Goal: Transaction & Acquisition: Purchase product/service

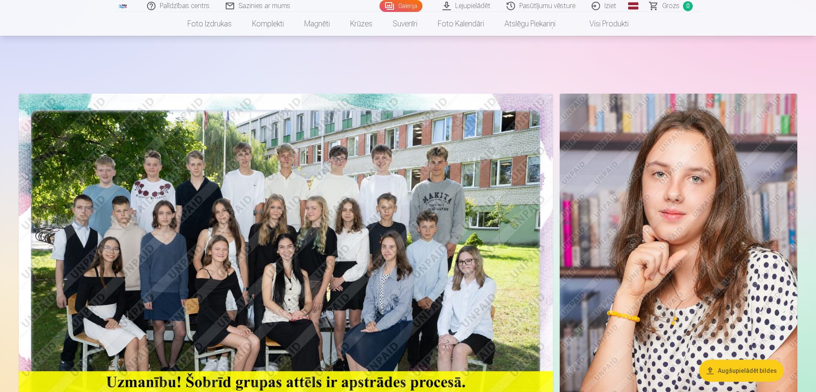
scroll to position [87, 0]
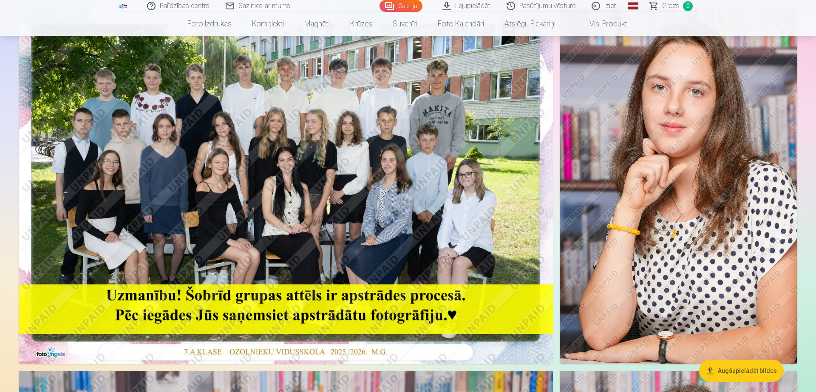
click at [290, 184] on img at bounding box center [286, 185] width 534 height 357
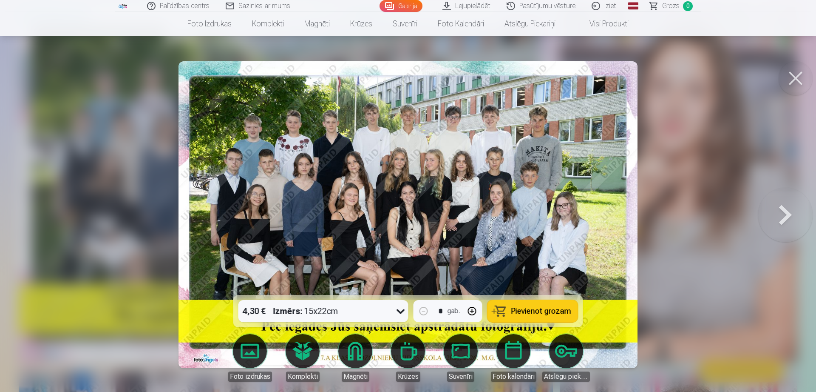
click at [799, 81] on button at bounding box center [796, 78] width 34 height 34
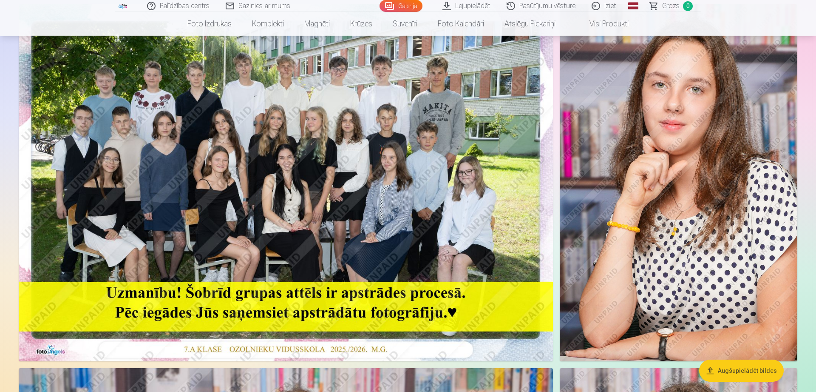
scroll to position [130, 0]
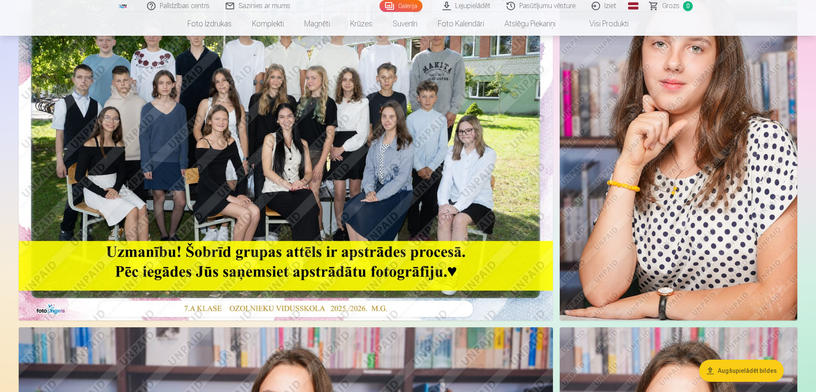
click at [308, 181] on img at bounding box center [286, 141] width 534 height 357
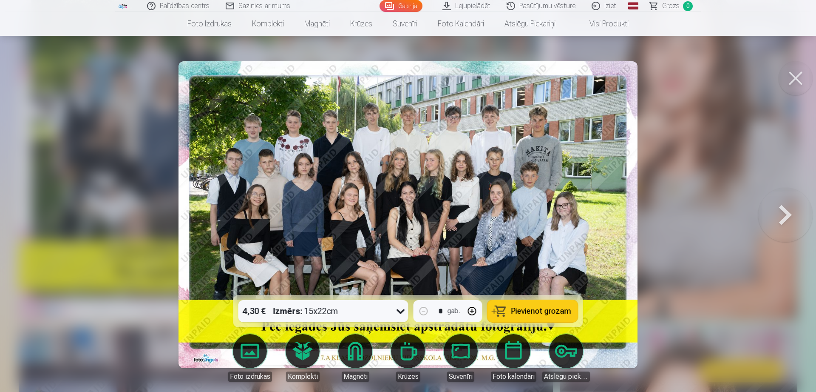
click at [791, 68] on button at bounding box center [796, 78] width 34 height 34
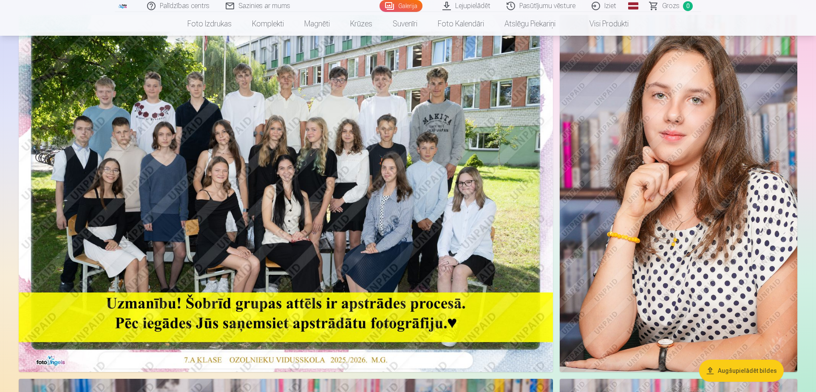
scroll to position [43, 0]
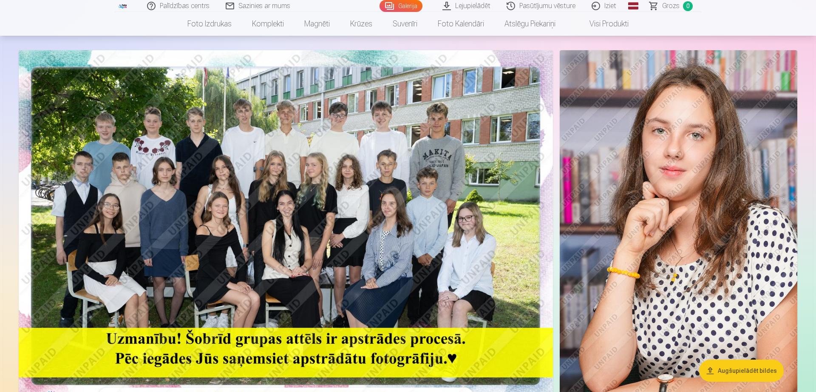
click at [667, 186] on img at bounding box center [679, 228] width 238 height 357
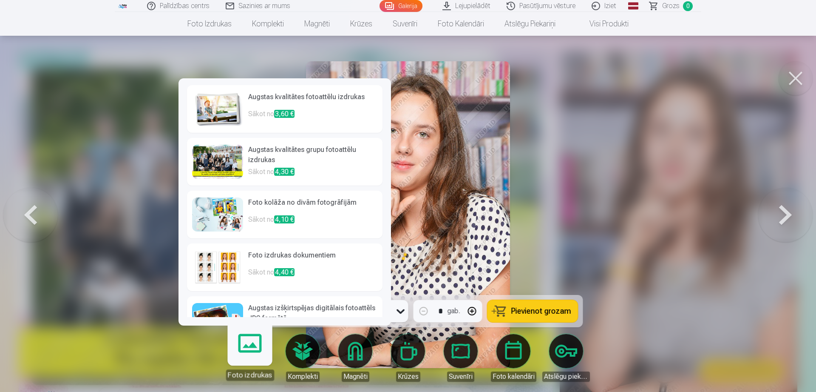
click at [261, 378] on div "Foto izdrukas" at bounding box center [250, 374] width 48 height 11
click at [229, 114] on img at bounding box center [217, 109] width 51 height 34
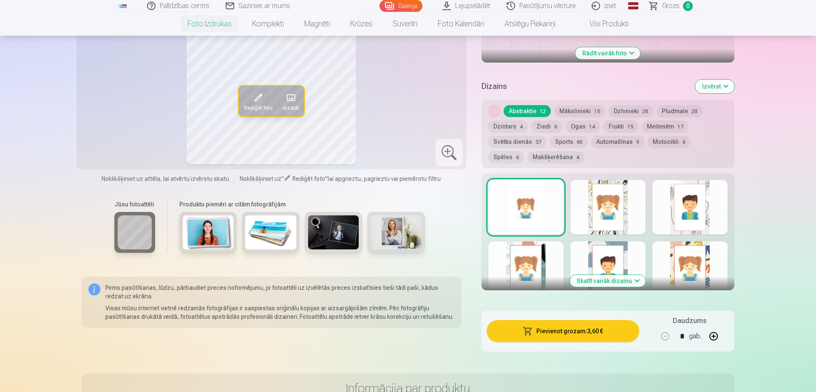
scroll to position [347, 0]
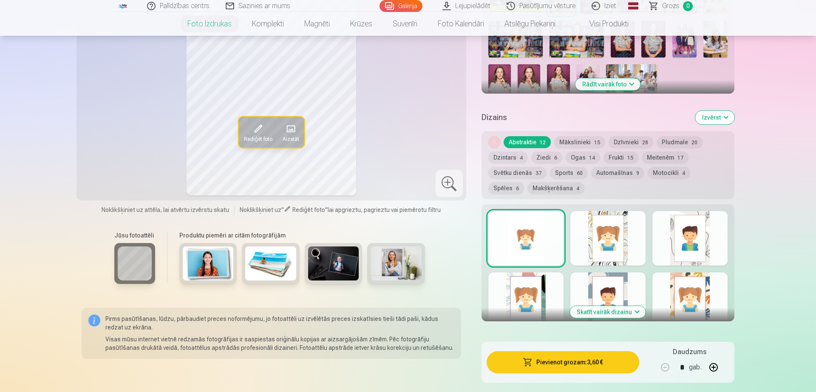
click at [603, 312] on button "Skatīt vairāk dizainu" at bounding box center [608, 312] width 76 height 12
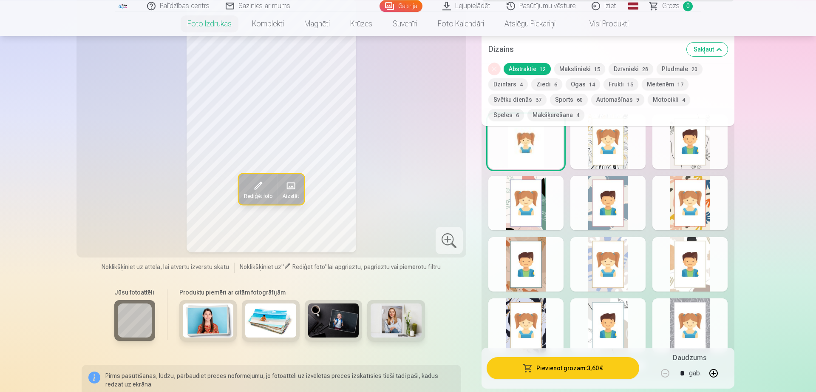
scroll to position [434, 0]
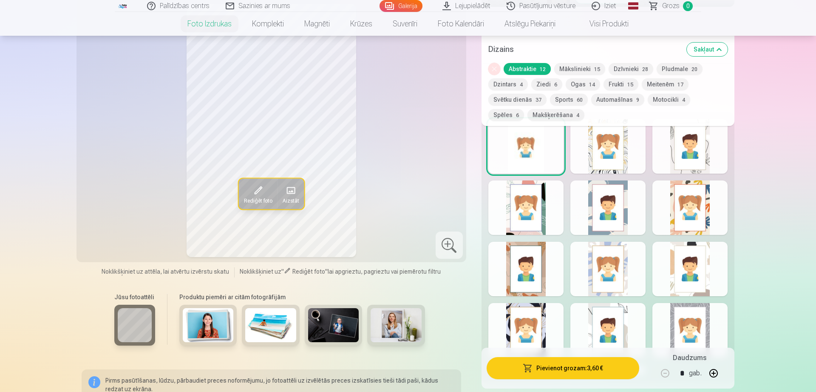
click at [537, 213] on div at bounding box center [525, 207] width 75 height 54
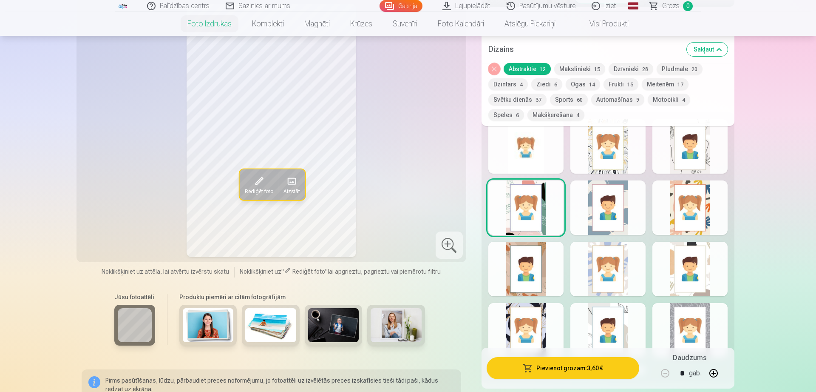
scroll to position [390, 0]
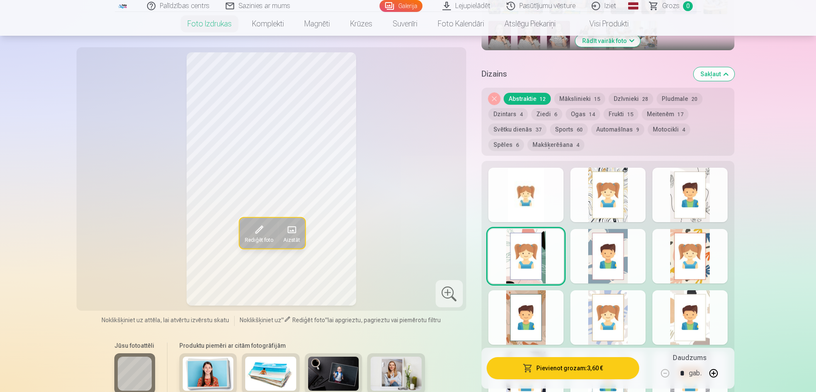
click at [610, 200] on div at bounding box center [608, 195] width 75 height 54
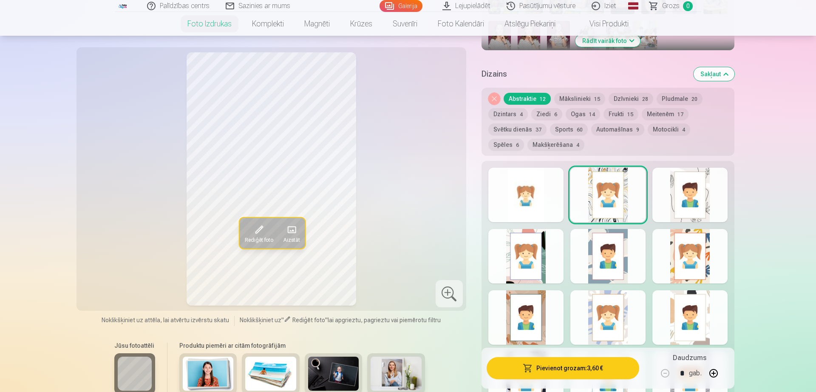
click at [673, 199] on div at bounding box center [690, 195] width 75 height 54
click at [689, 262] on div at bounding box center [690, 256] width 75 height 54
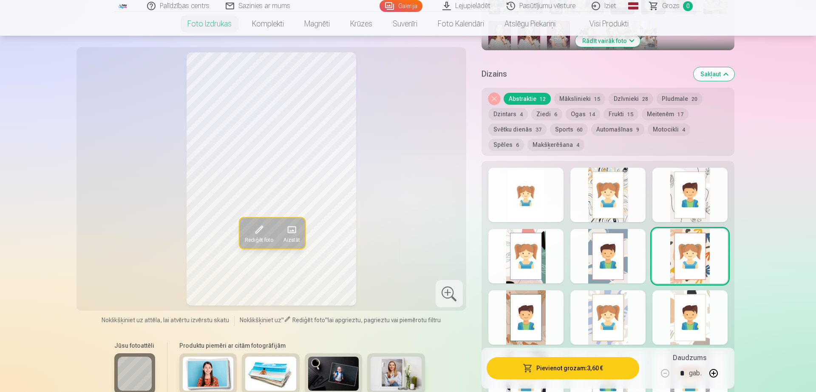
click at [692, 317] on div at bounding box center [690, 317] width 75 height 54
click at [523, 217] on div at bounding box center [525, 195] width 75 height 54
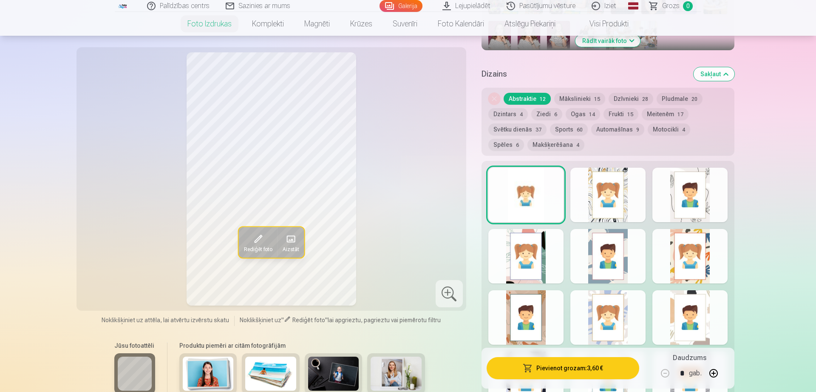
click at [563, 99] on button "Mākslinieki 15" at bounding box center [579, 99] width 51 height 12
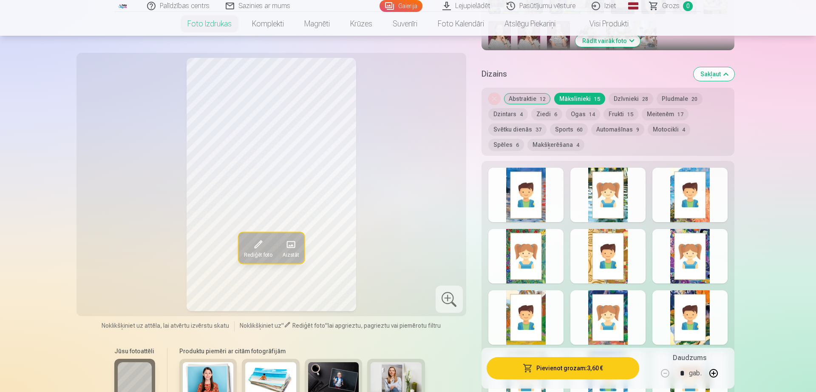
click at [630, 99] on button "Dzīvnieki 28" at bounding box center [631, 99] width 45 height 12
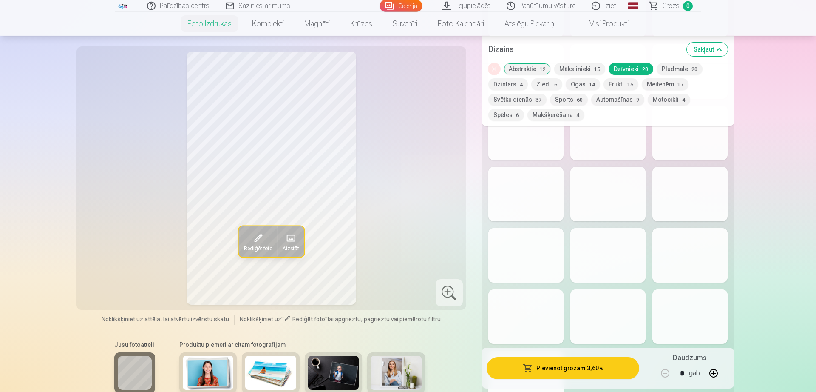
scroll to position [781, 0]
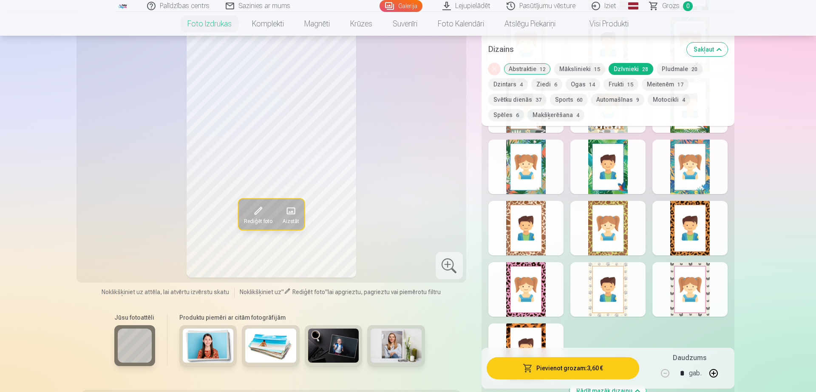
click at [540, 85] on button "Ziedi 6" at bounding box center [546, 84] width 31 height 12
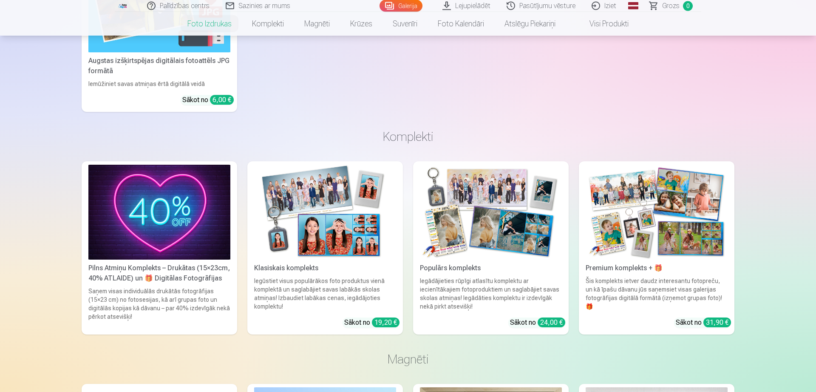
scroll to position [1117, 0]
